Goal: Task Accomplishment & Management: Complete application form

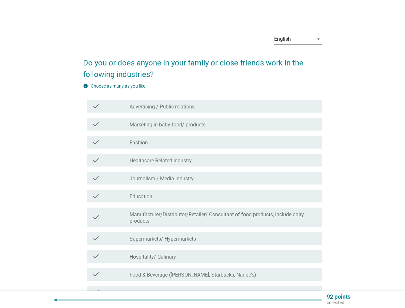
click at [202, 166] on div "check check_box_outline_blank Healthcare Related Industry" at bounding box center [204, 159] width 235 height 13
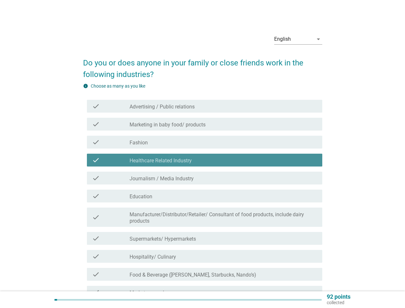
click at [298, 39] on div "English" at bounding box center [293, 39] width 39 height 10
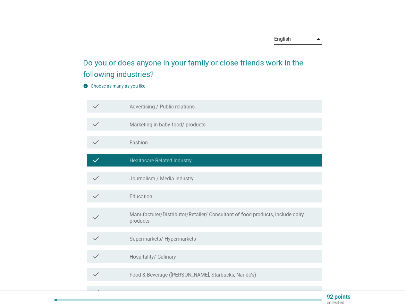
click at [202, 195] on div "check_box_outline_blank Education" at bounding box center [222, 196] width 187 height 8
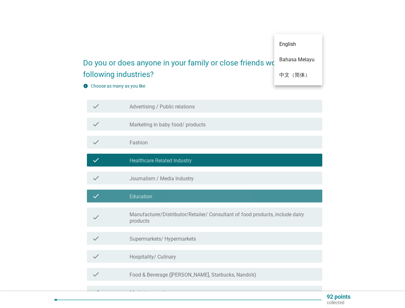
click at [204, 106] on div "check_box_outline_blank Advertising / Public relations" at bounding box center [222, 106] width 187 height 8
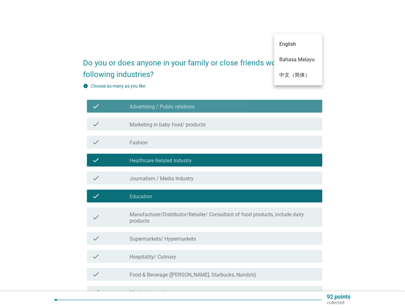
click at [204, 106] on div "check_box_outline_blank Advertising / Public relations" at bounding box center [222, 106] width 187 height 8
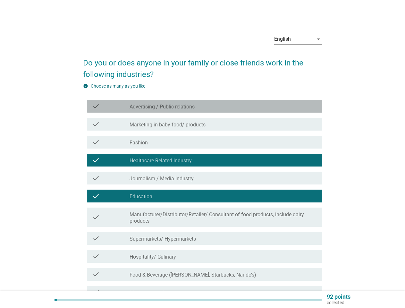
click at [162, 107] on label "Advertising / Public relations" at bounding box center [161, 106] width 65 height 6
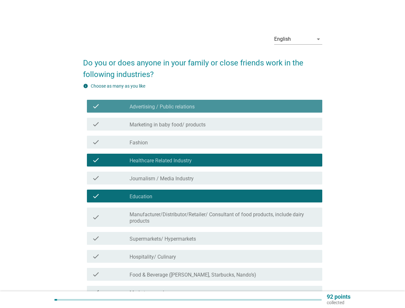
click at [162, 107] on label "Advertising / Public relations" at bounding box center [161, 106] width 65 height 6
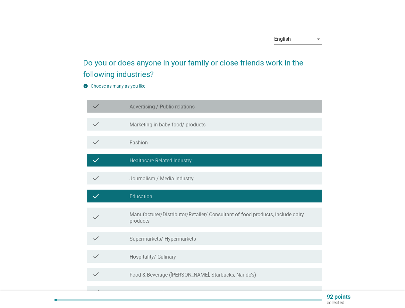
click at [204, 124] on label "Marketing in baby food/ products" at bounding box center [167, 124] width 76 height 6
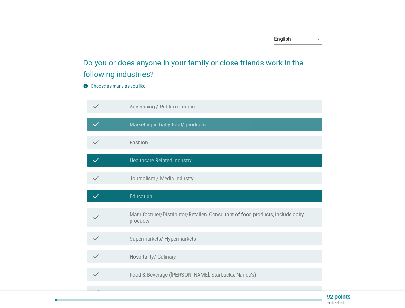
click at [204, 124] on label "Marketing in baby food/ products" at bounding box center [167, 124] width 76 height 6
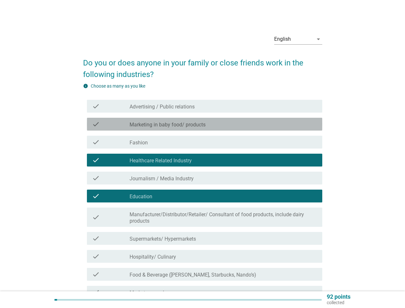
click at [167, 125] on label "Marketing in baby food/ products" at bounding box center [167, 124] width 76 height 6
